Goal: Task Accomplishment & Management: Use online tool/utility

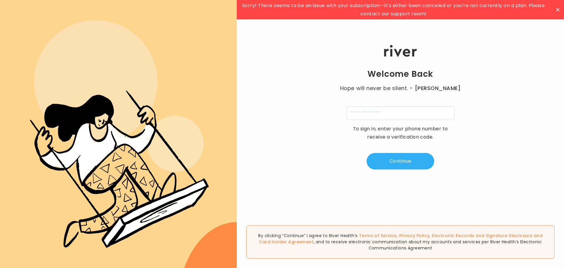
click at [557, 9] on icon at bounding box center [558, 10] width 4 height 4
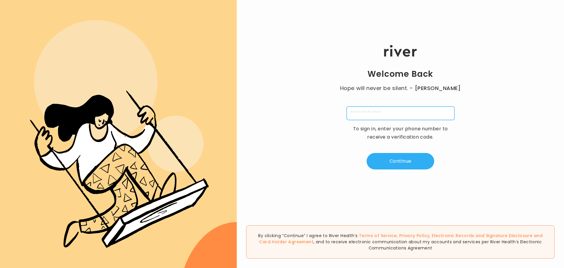
click at [427, 116] on input "tel" at bounding box center [401, 113] width 108 height 14
type input "**********"
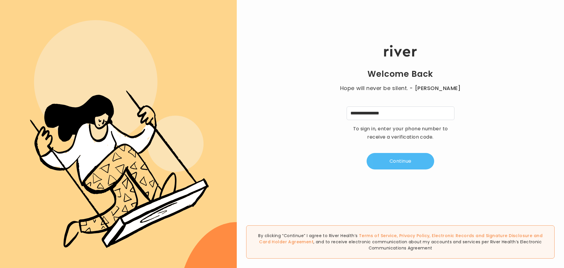
click at [407, 166] on button "Continue" at bounding box center [401, 161] width 68 height 16
type input "*"
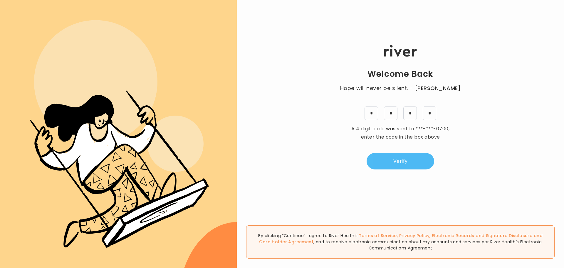
click at [401, 166] on button "Verify" at bounding box center [401, 161] width 68 height 16
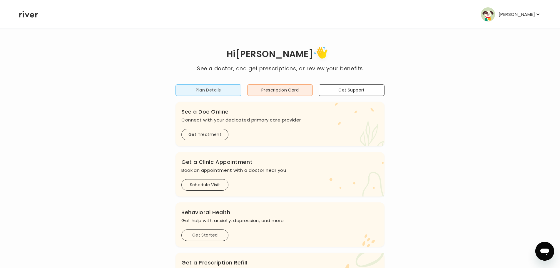
click at [199, 96] on button "Plan Details" at bounding box center [208, 89] width 66 height 11
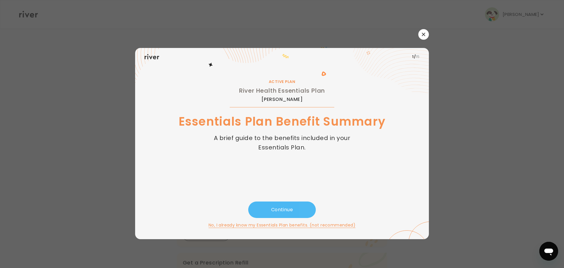
click at [299, 204] on button "Continue" at bounding box center [282, 209] width 68 height 16
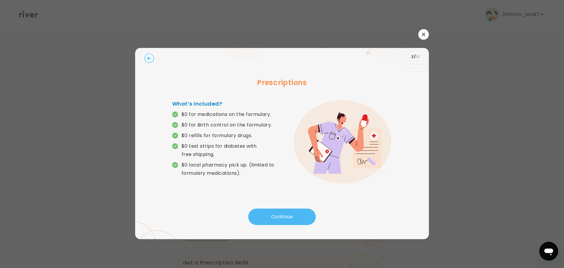
click at [281, 217] on button "Continue" at bounding box center [282, 216] width 68 height 16
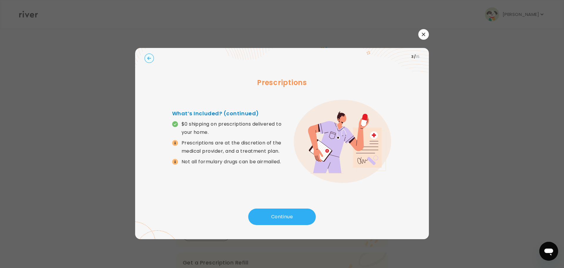
click at [422, 33] on icon "button" at bounding box center [423, 34] width 3 height 3
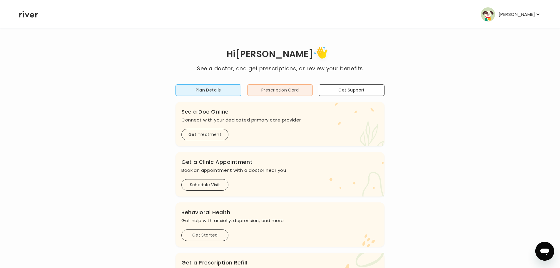
click at [297, 96] on button "Prescription Card" at bounding box center [280, 89] width 66 height 11
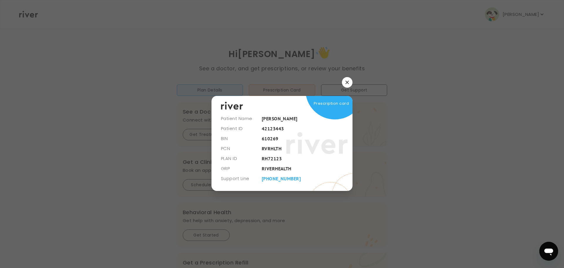
click at [345, 80] on icon "button" at bounding box center [347, 82] width 4 height 4
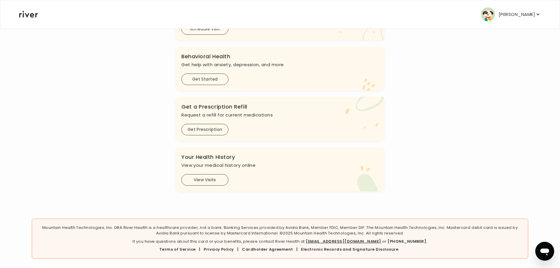
scroll to position [215, 0]
click at [212, 174] on button "View Visits" at bounding box center [204, 179] width 47 height 11
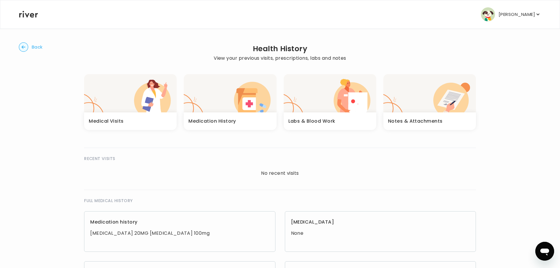
click at [160, 119] on icon "button" at bounding box center [152, 103] width 18 height 31
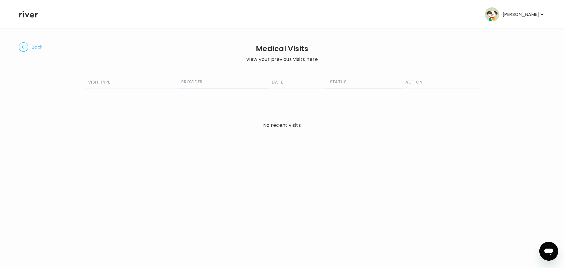
click at [28, 52] on circle "button" at bounding box center [23, 47] width 9 height 9
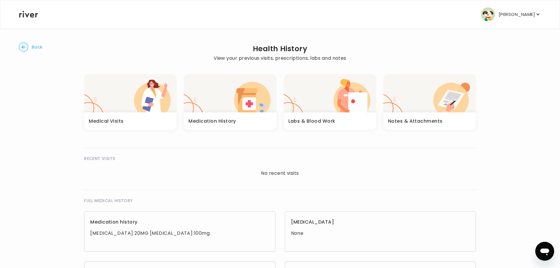
click at [260, 118] on icon "button" at bounding box center [252, 100] width 37 height 37
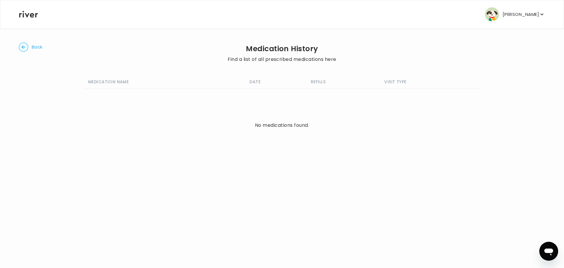
click at [32, 52] on div "Back Medication History Find a list of all prescribed medications here MEDICATI…" at bounding box center [282, 103] width 526 height 150
click at [28, 52] on circle "button" at bounding box center [23, 47] width 9 height 9
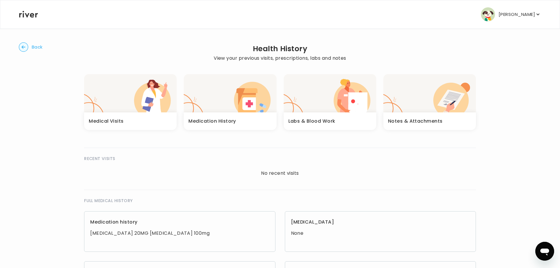
click at [28, 52] on circle "button" at bounding box center [23, 47] width 9 height 9
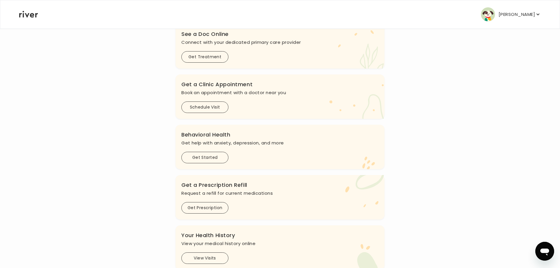
scroll to position [88, 0]
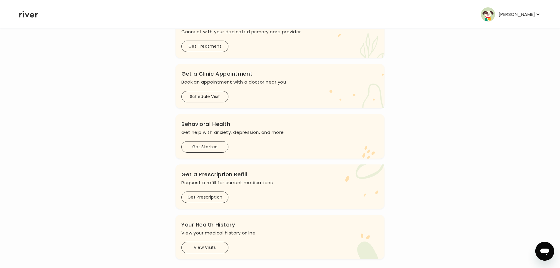
click at [213, 102] on button "Schedule Visit" at bounding box center [204, 96] width 47 height 11
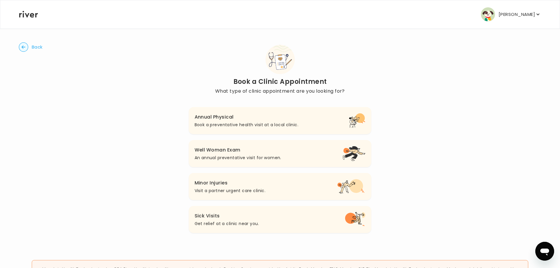
click at [43, 52] on button "Back" at bounding box center [31, 46] width 24 height 9
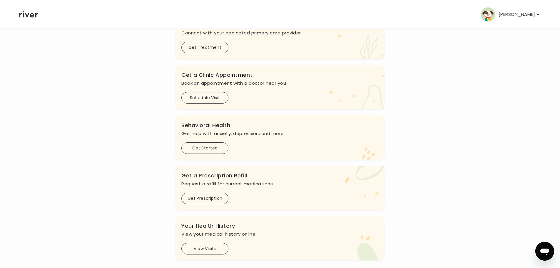
scroll to position [88, 0]
click at [210, 152] on button "Get Started" at bounding box center [204, 146] width 47 height 11
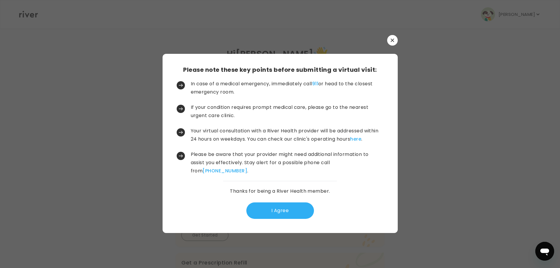
scroll to position [0, 0]
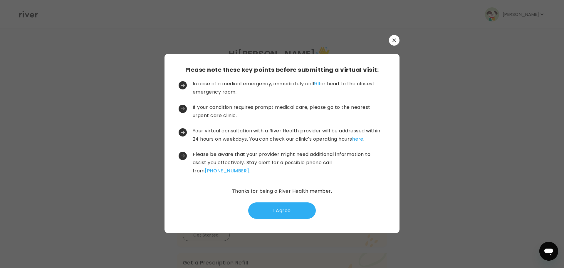
click at [396, 35] on button "button" at bounding box center [394, 40] width 11 height 11
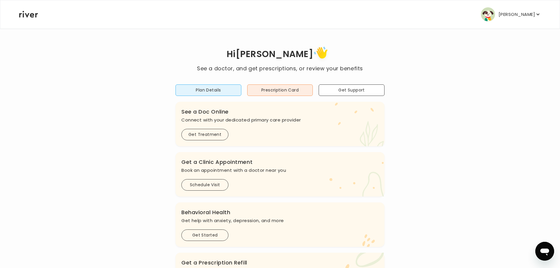
click at [38, 18] on icon at bounding box center [28, 14] width 19 height 7
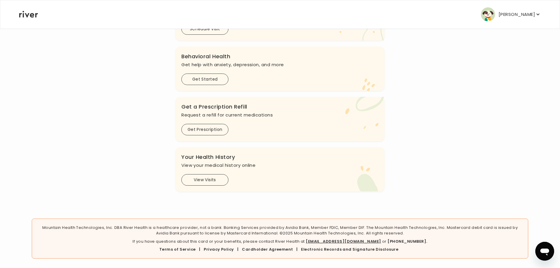
scroll to position [156, 0]
click at [204, 135] on button "Get Prescription" at bounding box center [204, 129] width 47 height 11
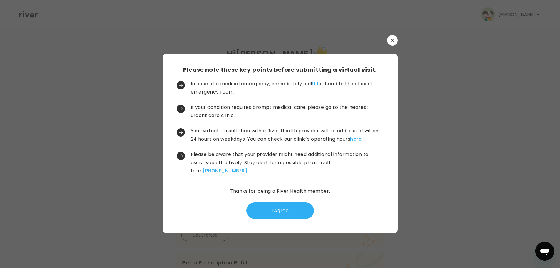
scroll to position [0, 0]
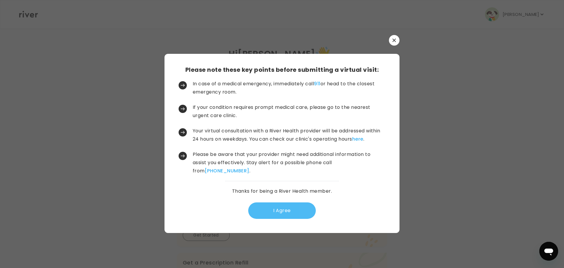
click at [279, 219] on button "I Agree" at bounding box center [282, 210] width 68 height 16
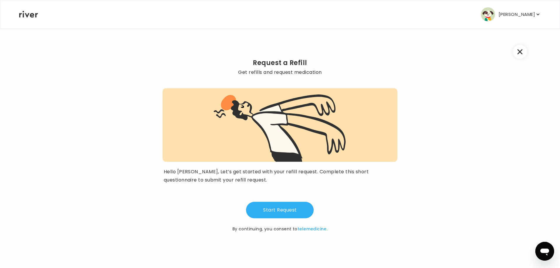
scroll to position [15, 0]
